Goal: Transaction & Acquisition: Purchase product/service

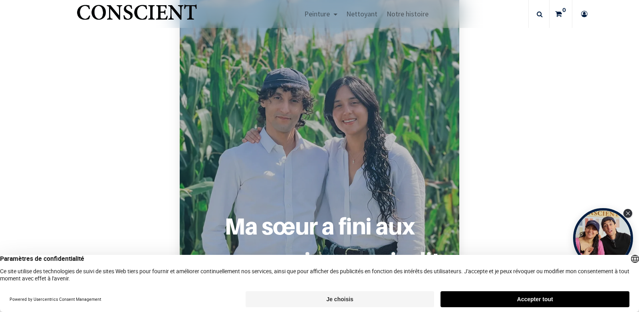
scroll to position [559, 0]
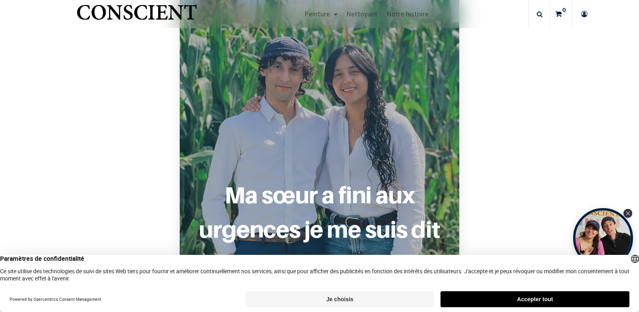
click at [338, 298] on button "Je choisis" at bounding box center [340, 299] width 189 height 16
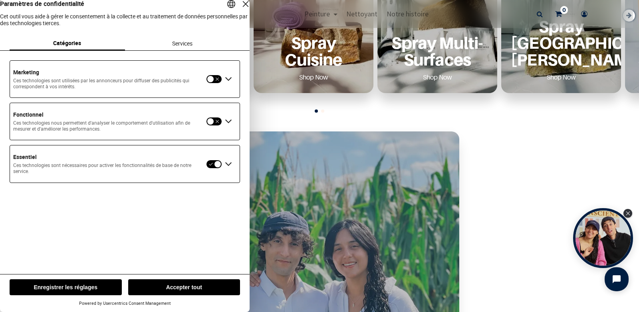
scroll to position [440, 0]
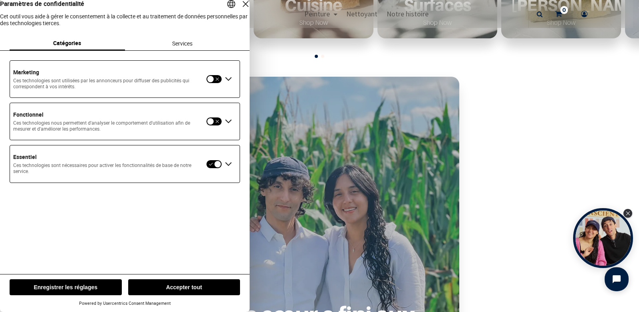
click at [78, 284] on button "Enregistrer les réglages" at bounding box center [66, 287] width 112 height 16
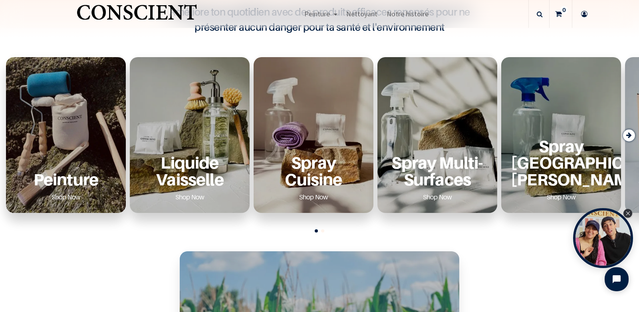
scroll to position [280, 0]
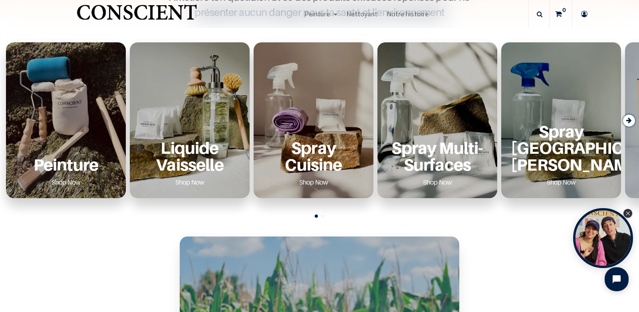
click at [62, 161] on p "Peinture" at bounding box center [66, 164] width 101 height 16
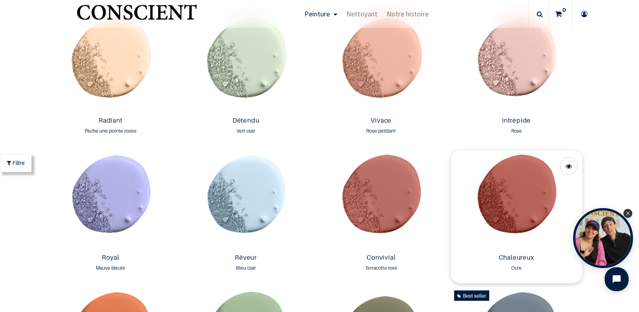
scroll to position [800, 0]
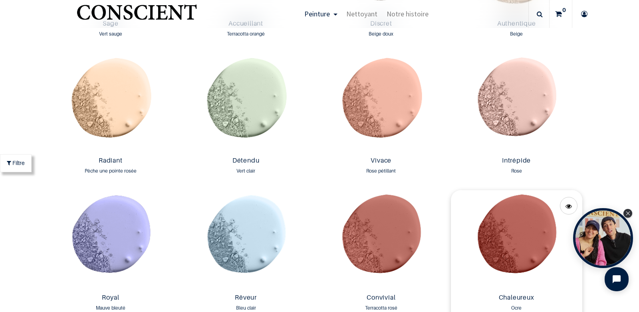
click at [469, 230] on img at bounding box center [516, 240] width 131 height 100
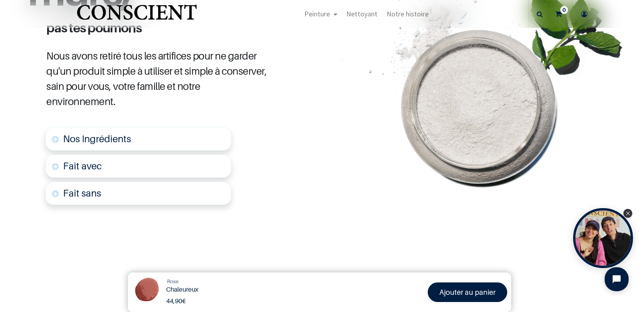
scroll to position [480, 0]
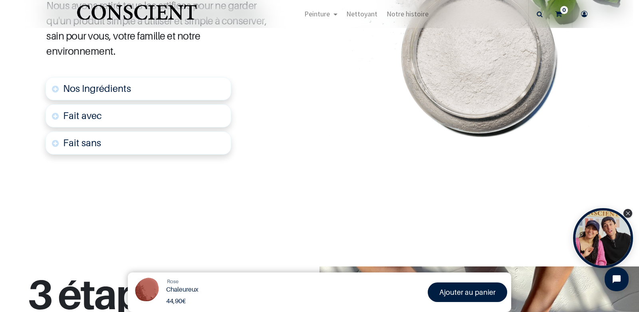
click at [55, 78] on link "Nos Ingrédients" at bounding box center [139, 88] width 186 height 23
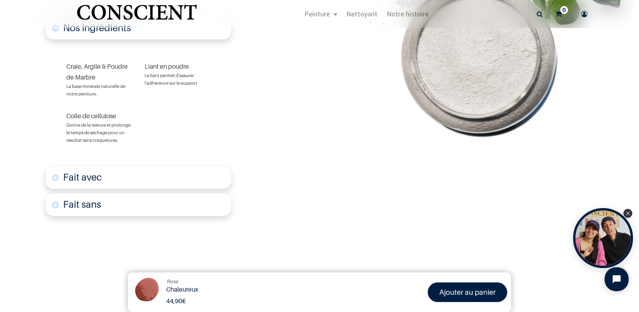
scroll to position [541, 0]
click at [58, 165] on link "Fait avec" at bounding box center [139, 176] width 186 height 23
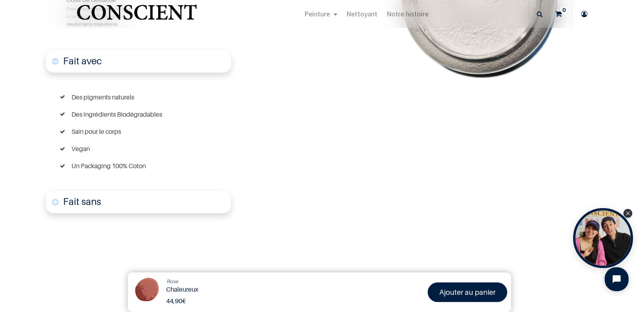
scroll to position [677, 0]
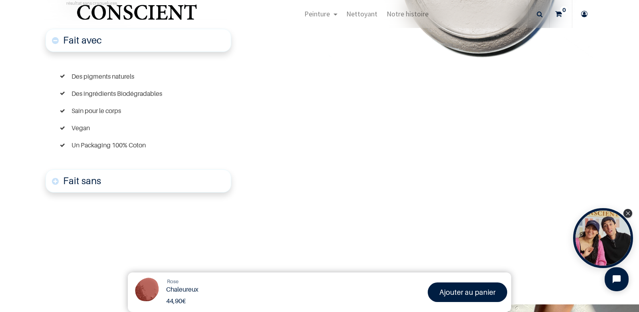
click at [56, 169] on link "Fait sans" at bounding box center [139, 180] width 186 height 23
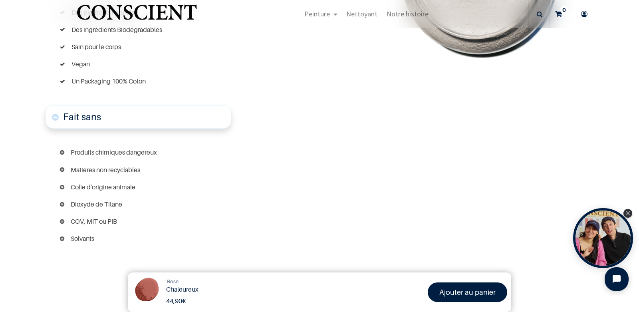
scroll to position [742, 0]
click at [56, 105] on link "Fait sans" at bounding box center [139, 116] width 186 height 23
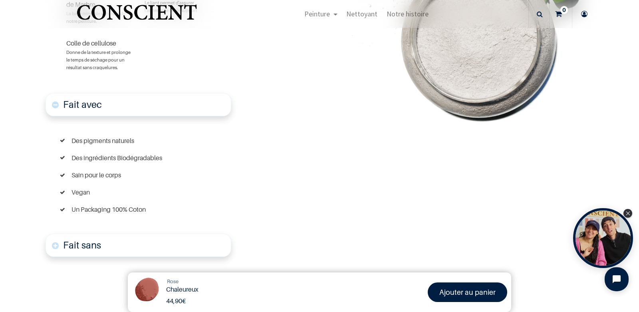
scroll to position [597, 0]
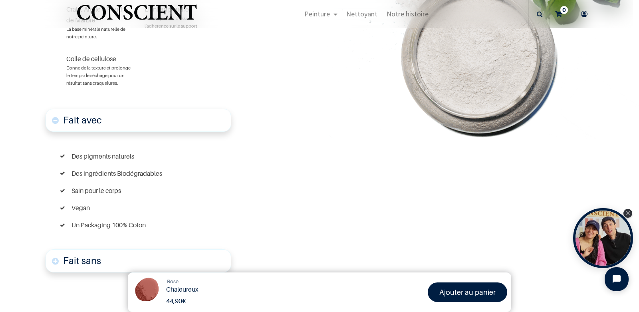
click at [55, 109] on link "Fait avec" at bounding box center [139, 120] width 186 height 23
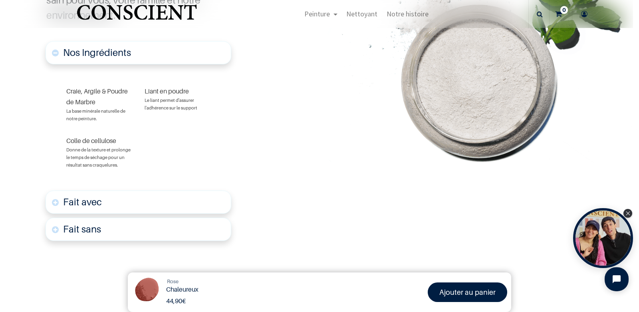
scroll to position [381, 0]
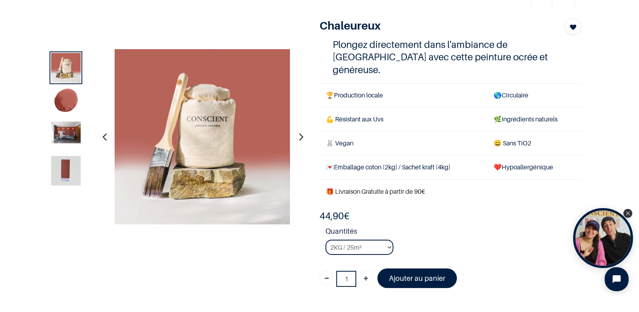
scroll to position [40, 0]
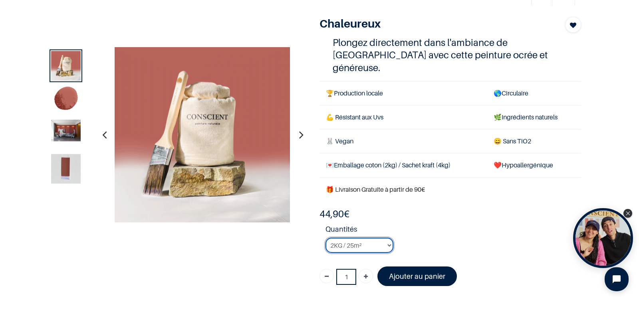
click at [387, 238] on select "2KG / 25m² 4KG / 50m² 8KG / 100m² Testeur" at bounding box center [360, 245] width 68 height 15
select select "86"
click at [326, 238] on select "2KG / 25m² 4KG / 50m² 8KG / 100m² Testeur" at bounding box center [360, 245] width 68 height 15
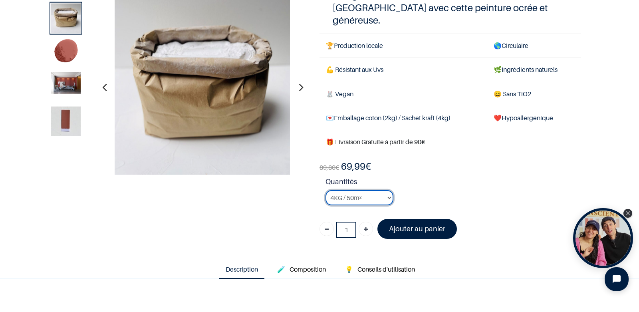
scroll to position [120, 0]
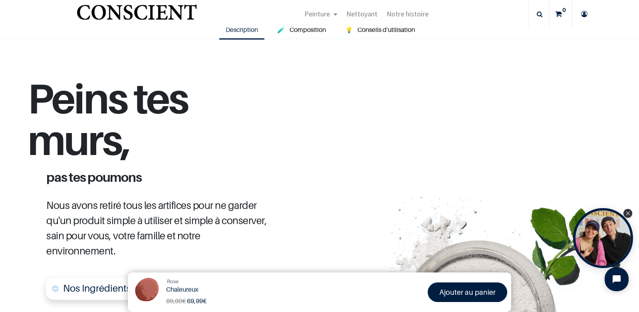
scroll to position [180, 0]
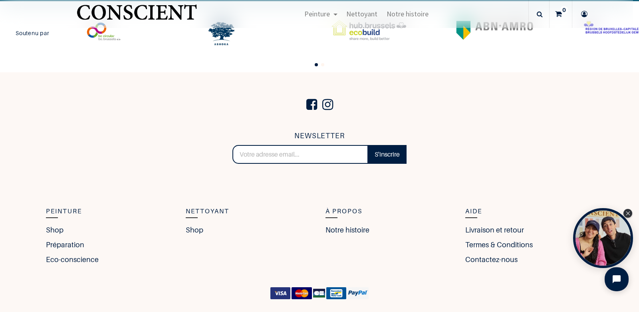
scroll to position [1734, 0]
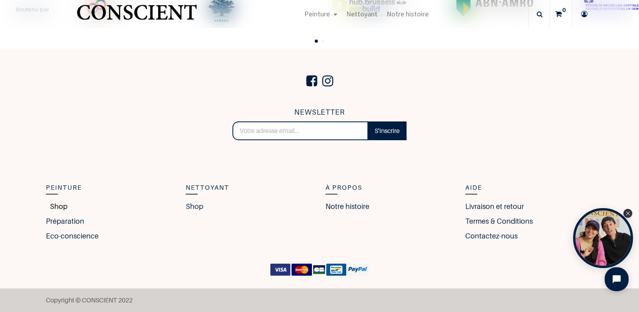
click at [53, 206] on link "Shop" at bounding box center [57, 206] width 22 height 11
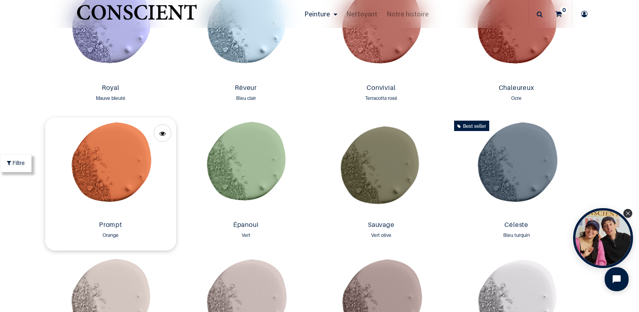
scroll to position [999, 0]
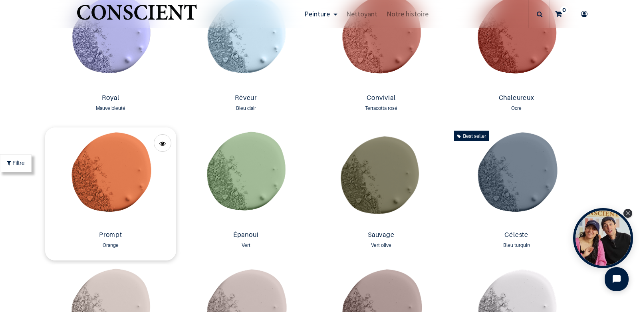
click at [117, 167] on img at bounding box center [110, 177] width 131 height 100
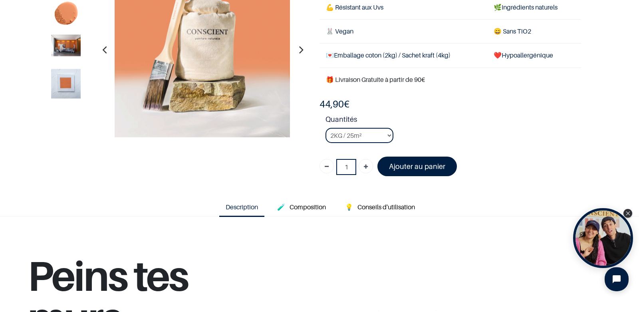
scroll to position [80, 0]
